Goal: Transaction & Acquisition: Purchase product/service

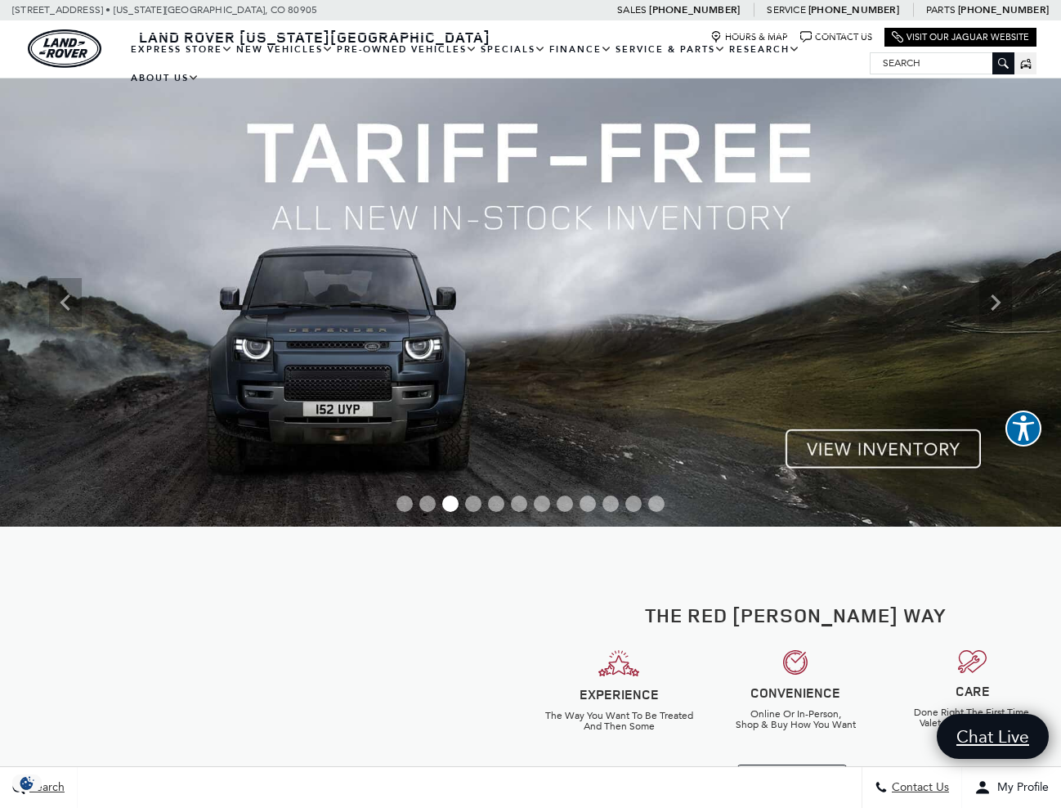
click at [405, 509] on span "Go to slide 1" at bounding box center [405, 504] width 16 height 16
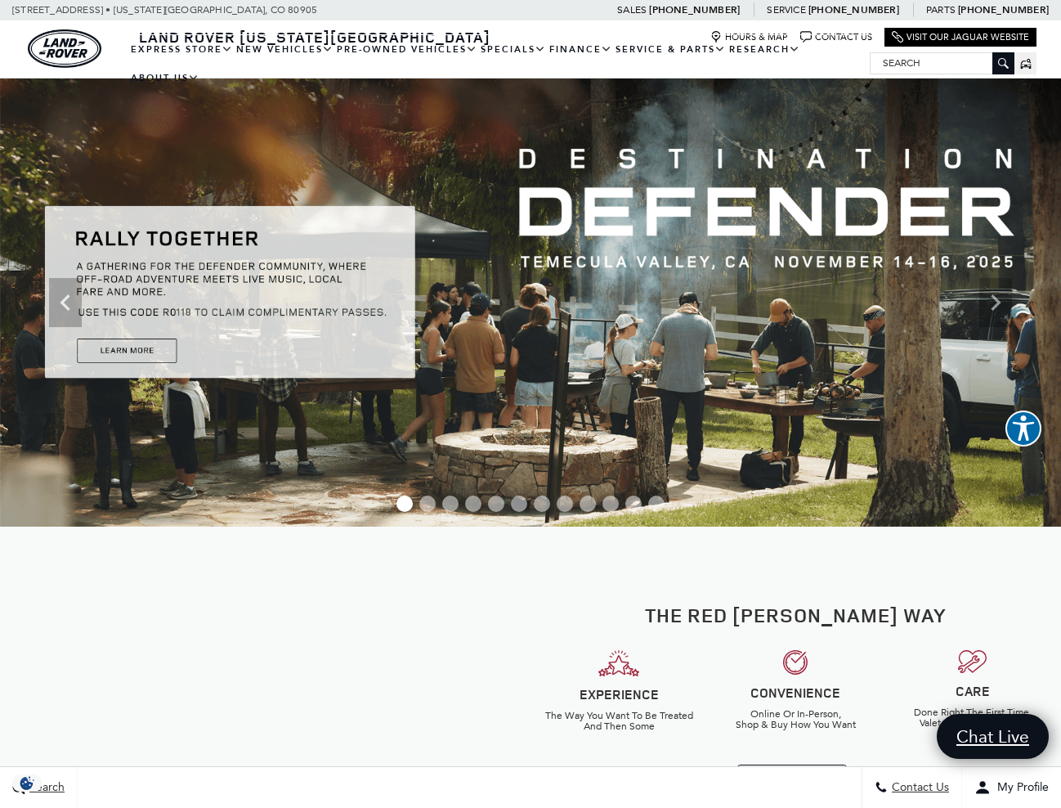
click at [429, 513] on div at bounding box center [530, 505] width 1061 height 26
click at [453, 510] on span "Go to slide 3" at bounding box center [450, 504] width 16 height 16
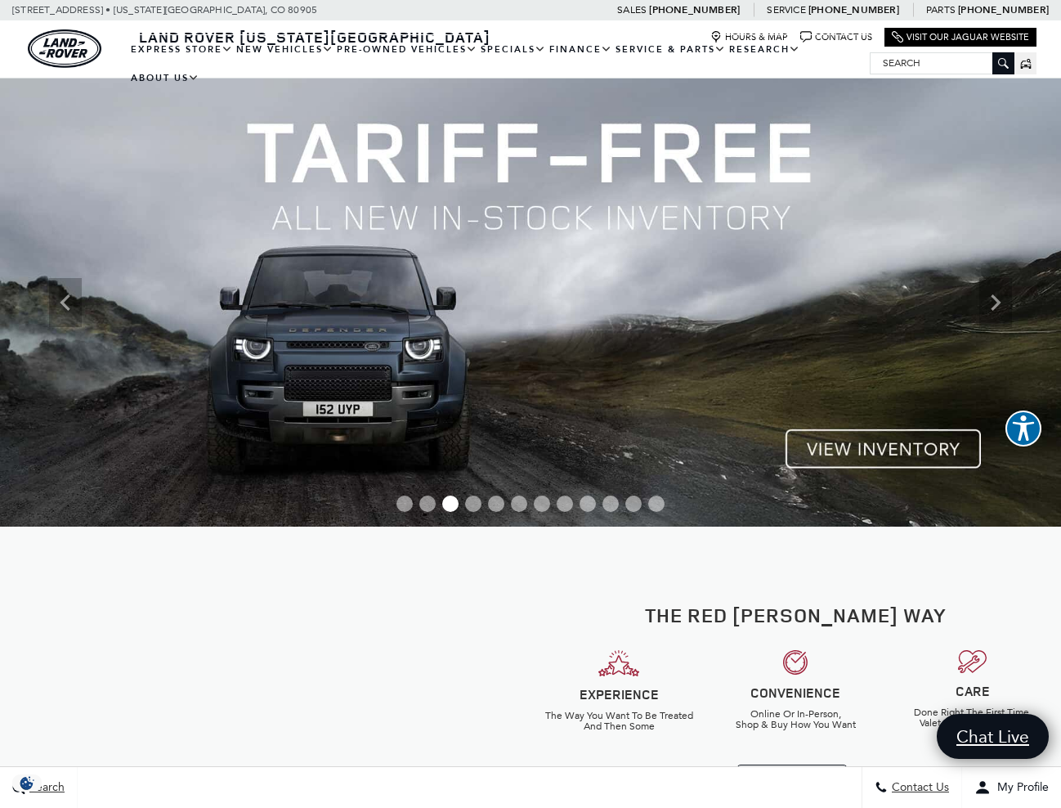
click at [828, 441] on img at bounding box center [530, 303] width 1061 height 448
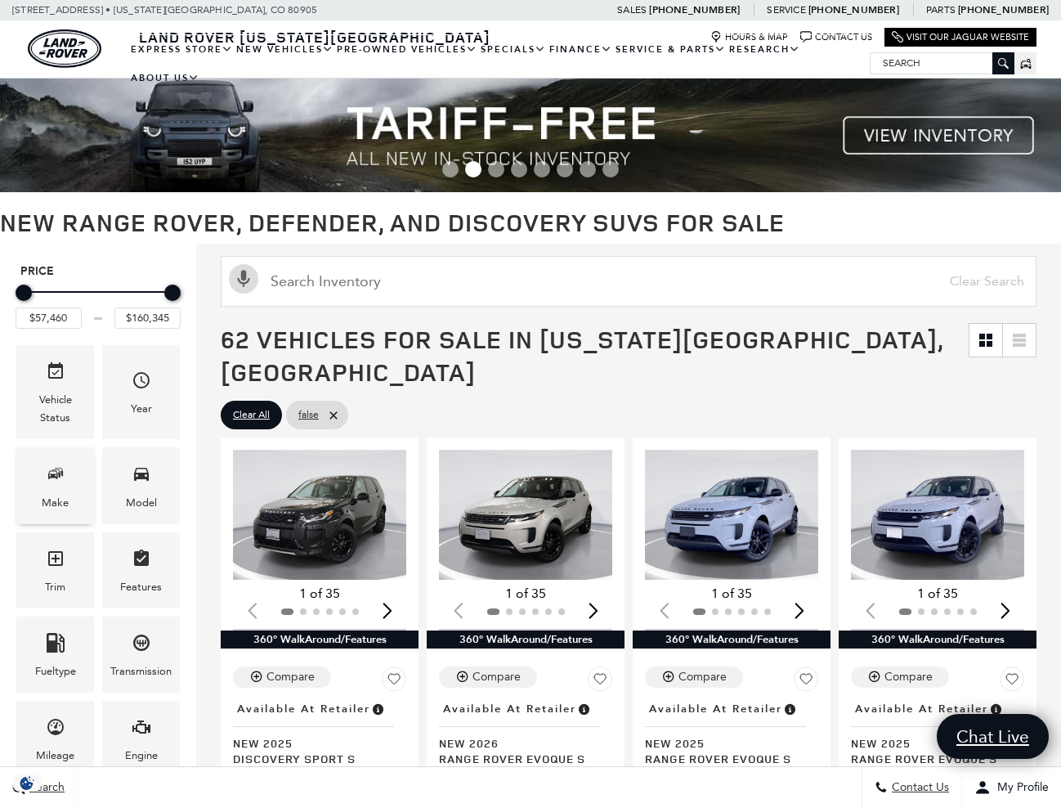
click at [41, 501] on div "Make" at bounding box center [55, 485] width 78 height 76
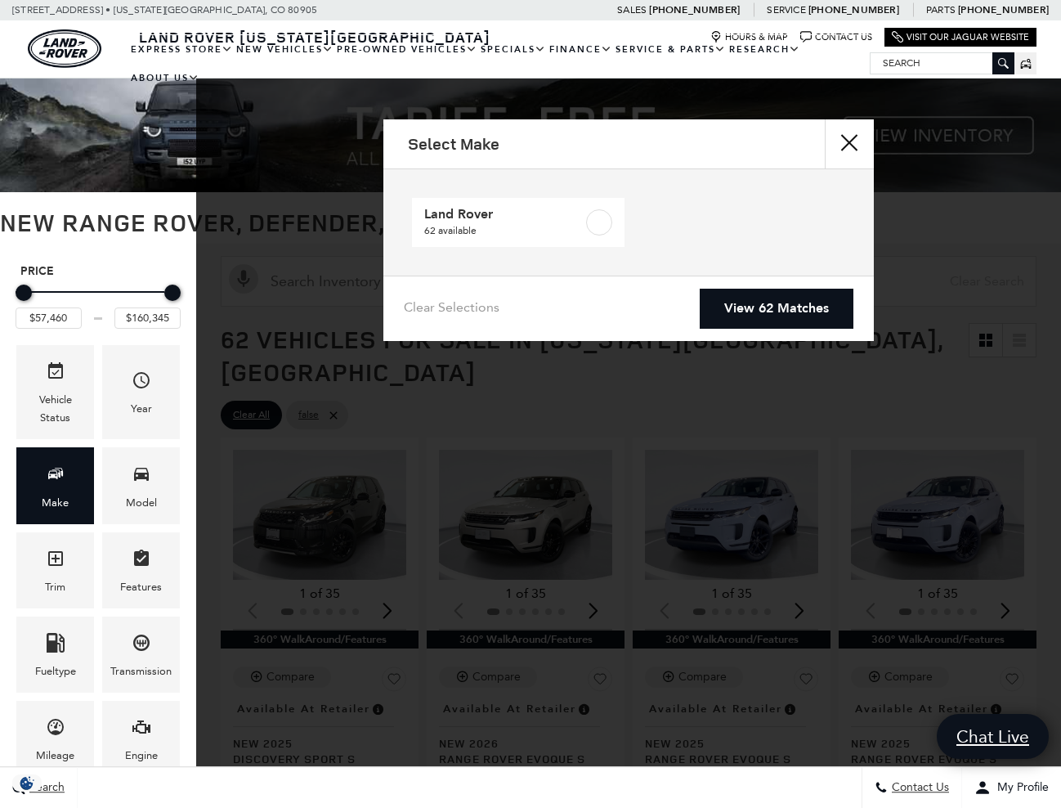
click at [851, 147] on button "close" at bounding box center [849, 143] width 49 height 49
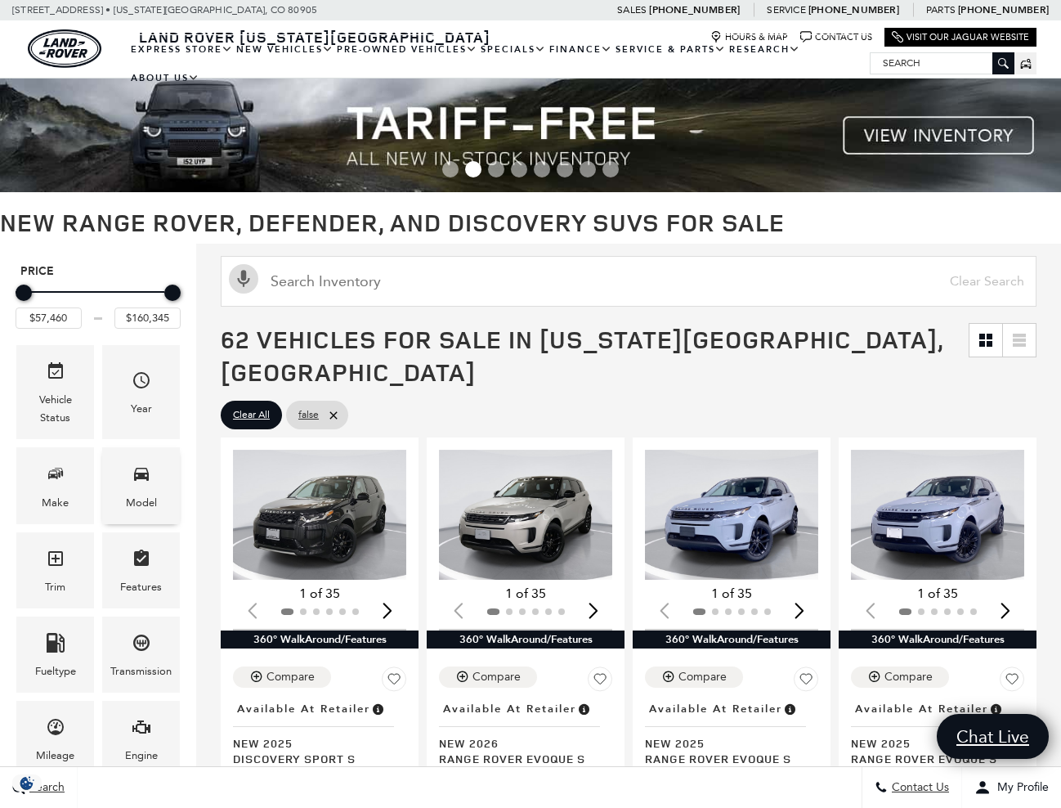
click at [134, 508] on div "Model" at bounding box center [141, 503] width 31 height 18
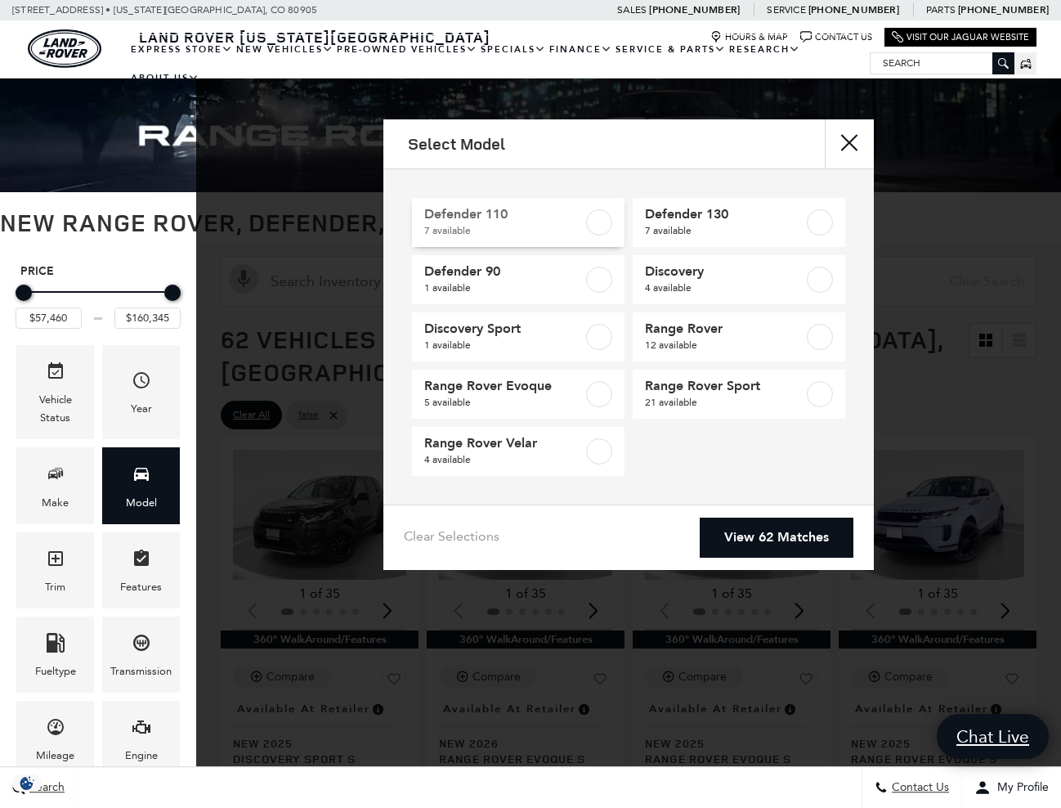
click at [607, 227] on label at bounding box center [599, 222] width 26 height 26
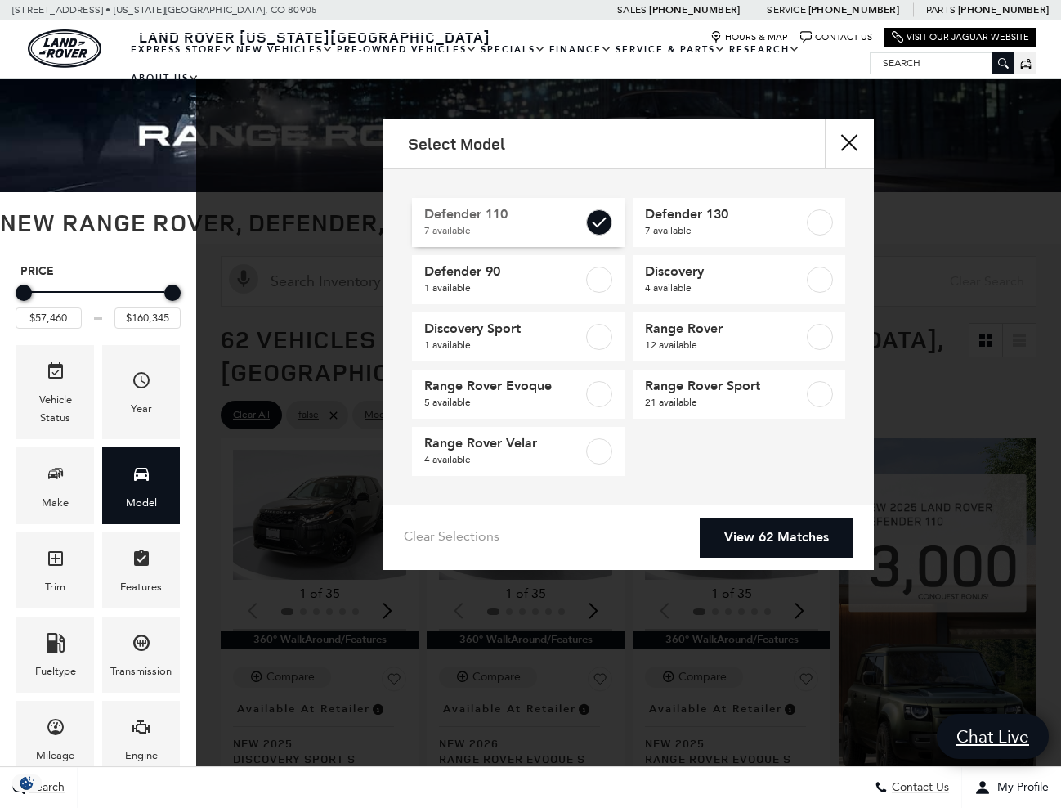
type input "$81,285"
type input "$125,234"
checkbox input "true"
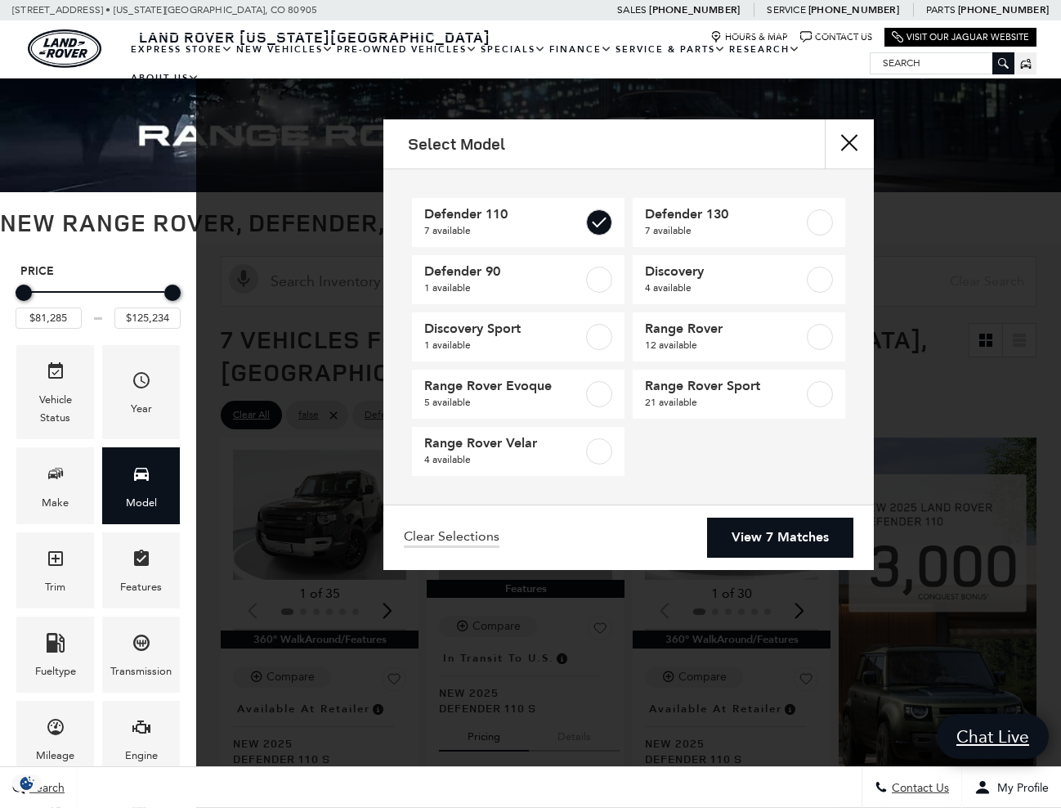
click at [759, 532] on link "View 7 Matches" at bounding box center [780, 538] width 146 height 40
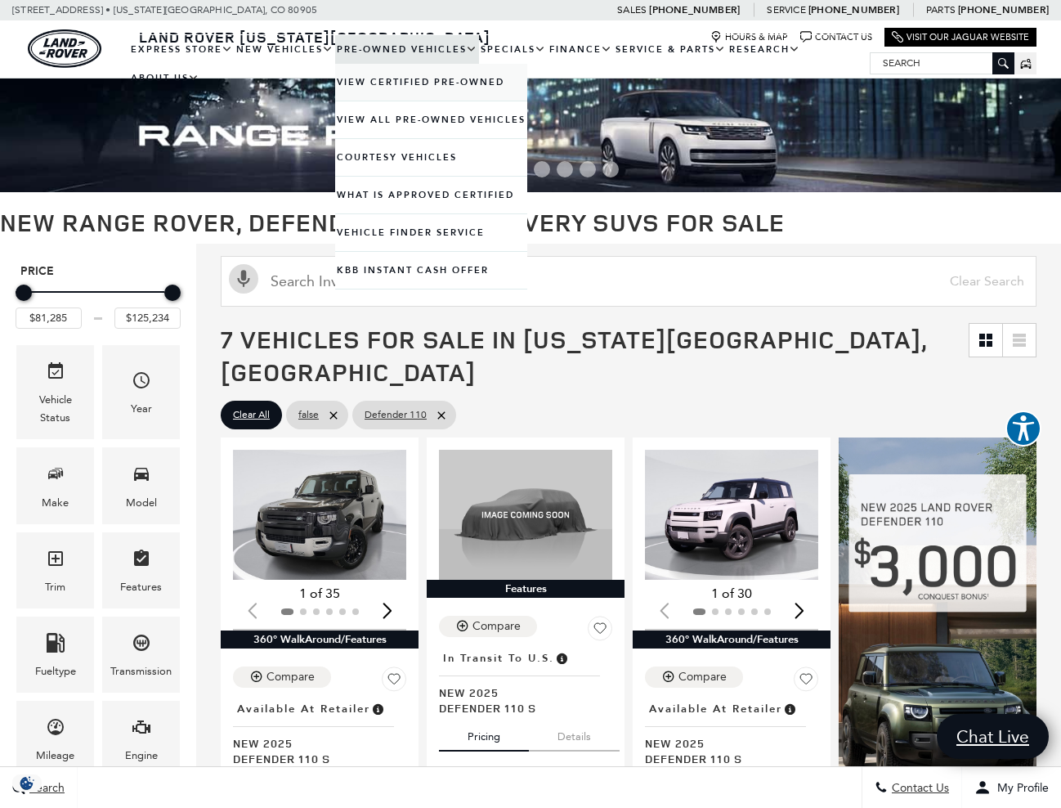
click at [424, 97] on link "View Certified Pre-Owned" at bounding box center [431, 82] width 192 height 37
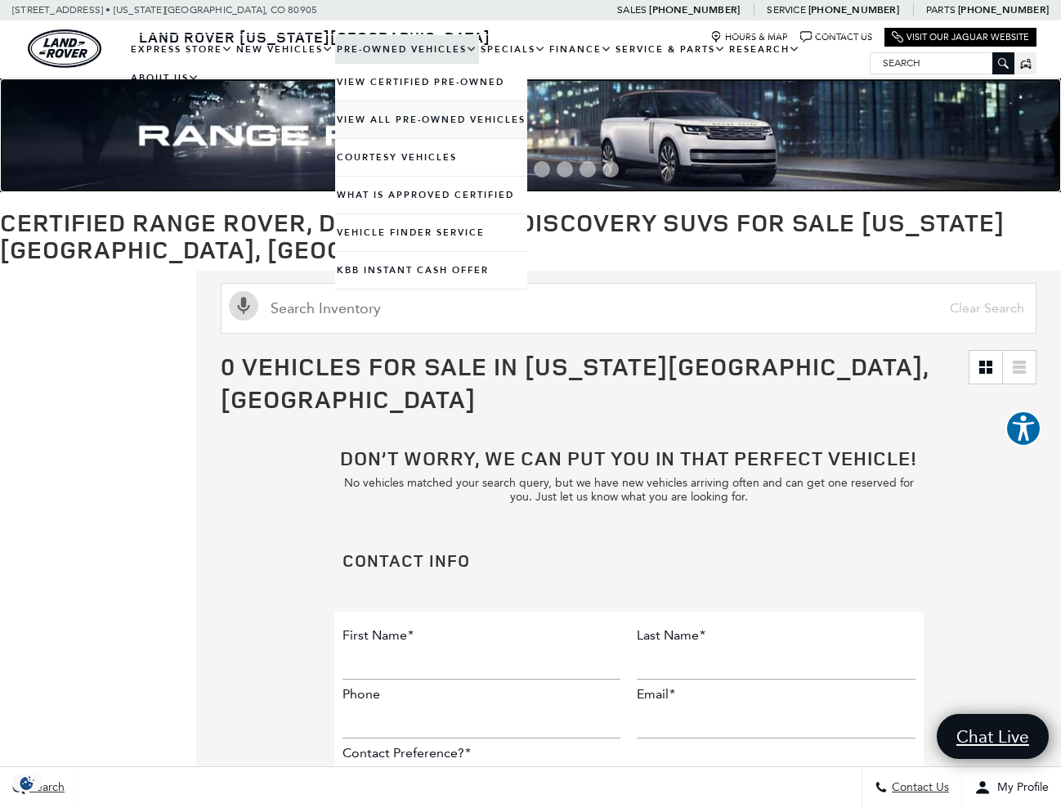
click at [373, 141] on img at bounding box center [530, 136] width 1061 height 114
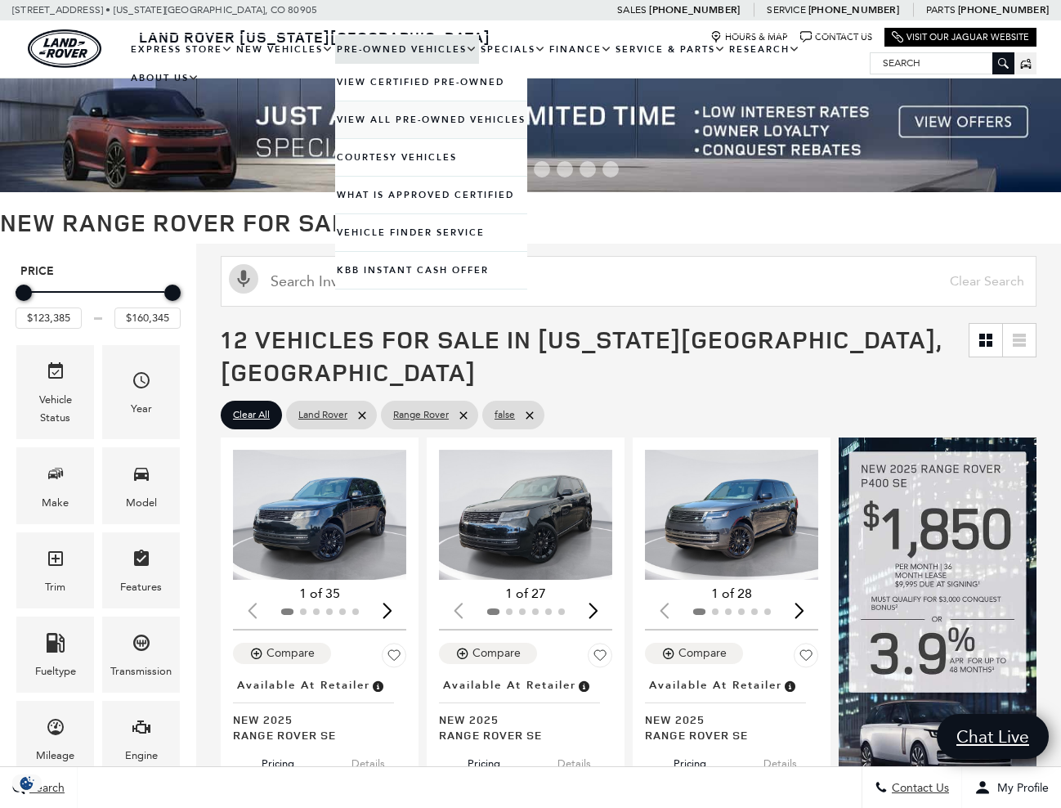
click at [382, 135] on link "View All Pre-Owned Vehicles" at bounding box center [431, 119] width 192 height 37
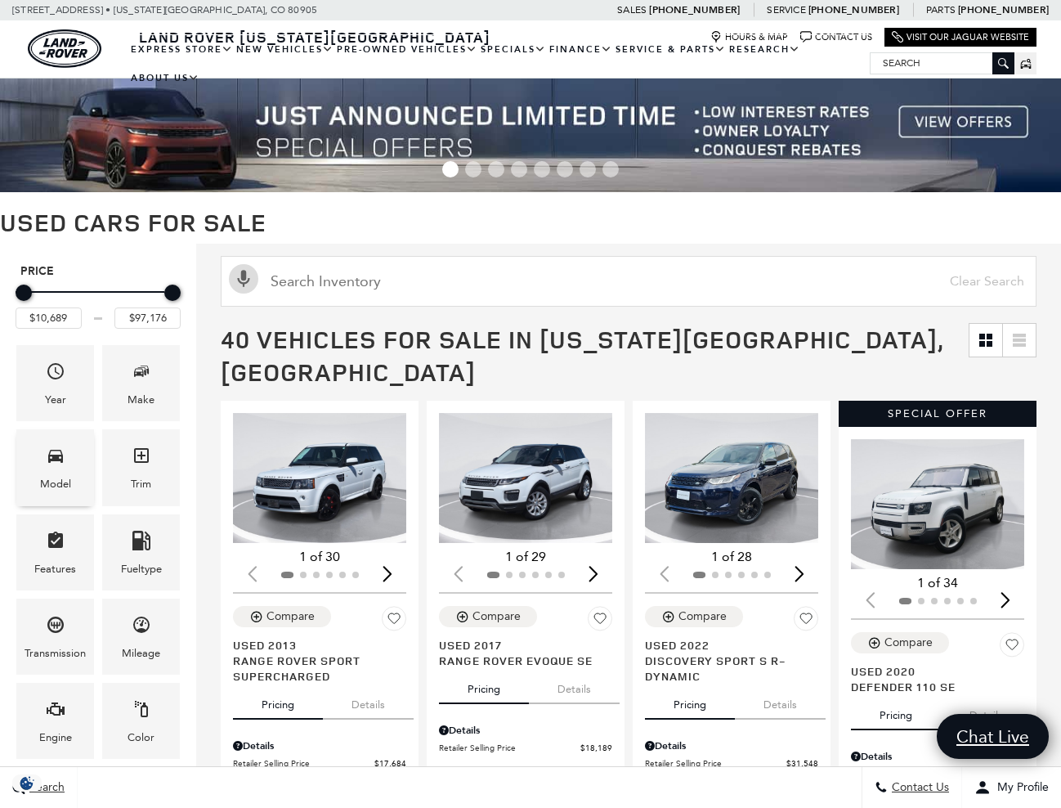
click at [76, 478] on div "Model" at bounding box center [55, 467] width 78 height 76
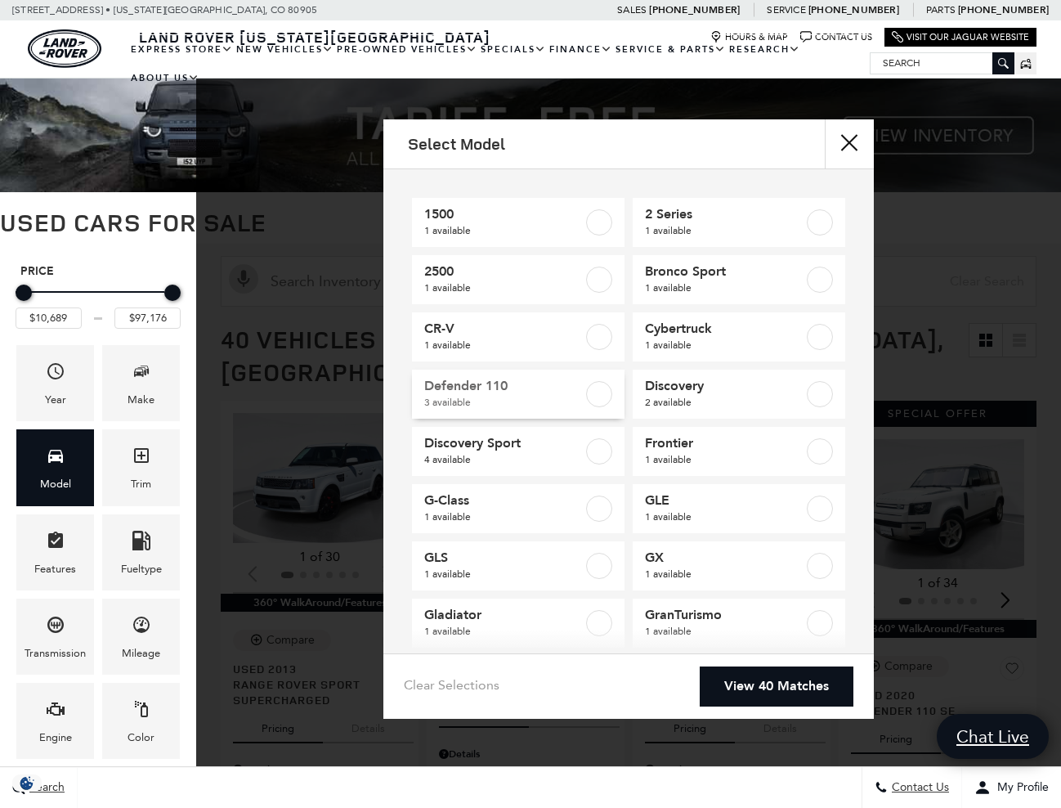
click at [602, 396] on label at bounding box center [599, 394] width 26 height 26
type input "$41,684"
type input "$66,689"
checkbox input "true"
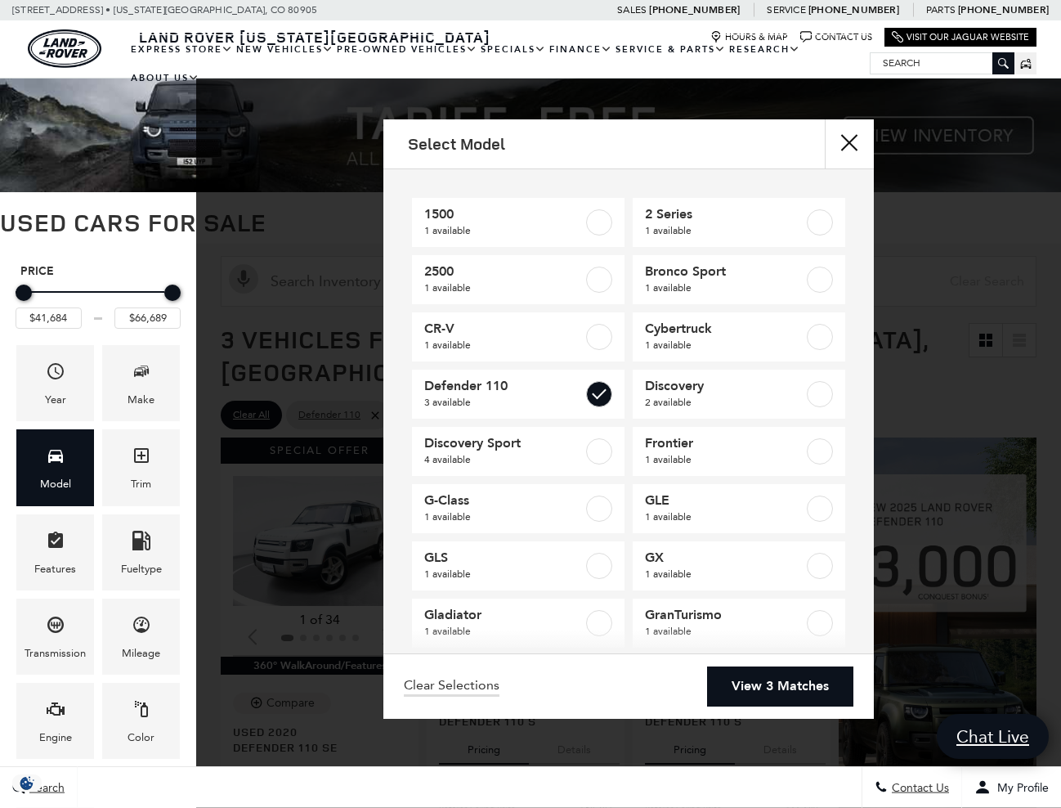
click at [732, 686] on link "View 3 Matches" at bounding box center [780, 686] width 146 height 40
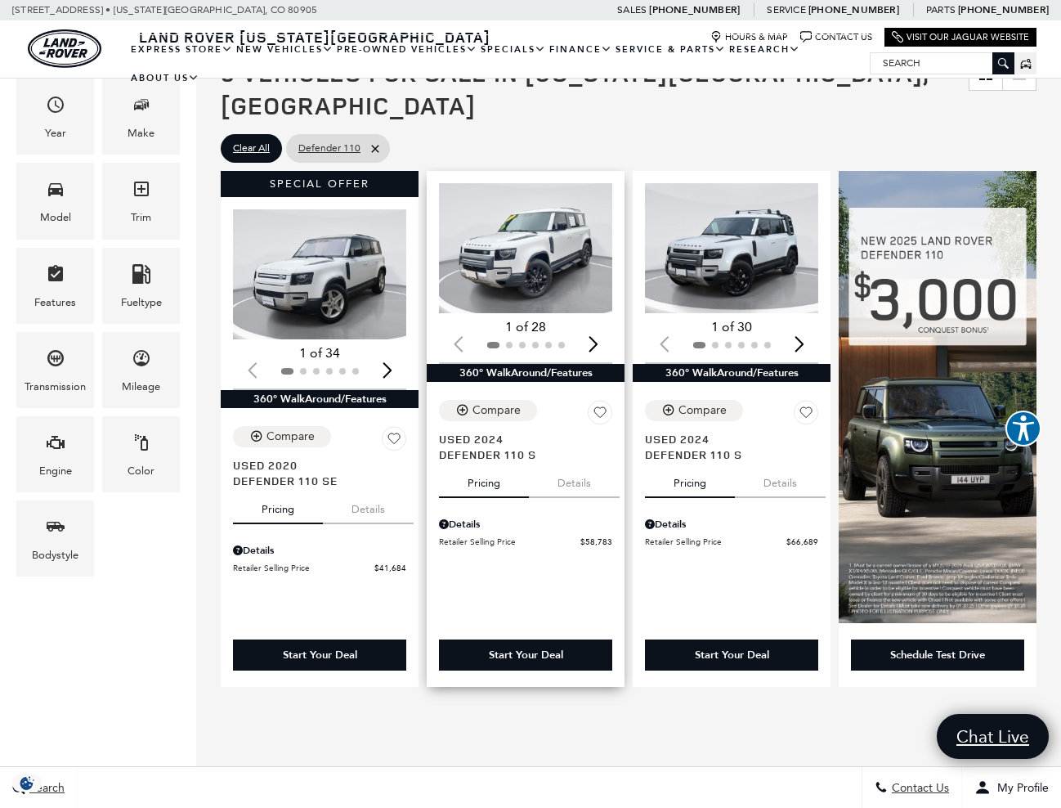
scroll to position [267, 0]
